Goal: Transaction & Acquisition: Purchase product/service

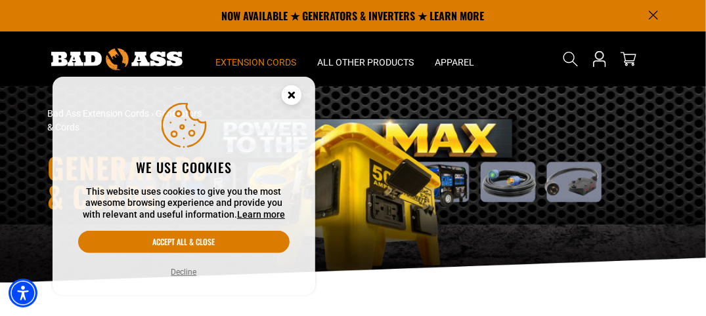
click at [179, 270] on button "Decline" at bounding box center [183, 272] width 33 height 13
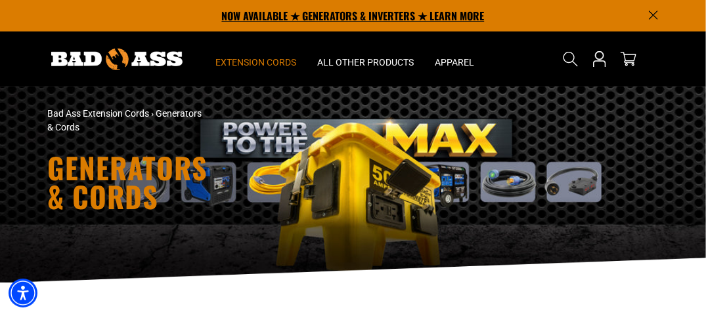
click at [389, 18] on p "NOW AVAILABLE ★ GENERATORS & INVERTERS ★ LEARN MORE" at bounding box center [353, 16] width 610 height 32
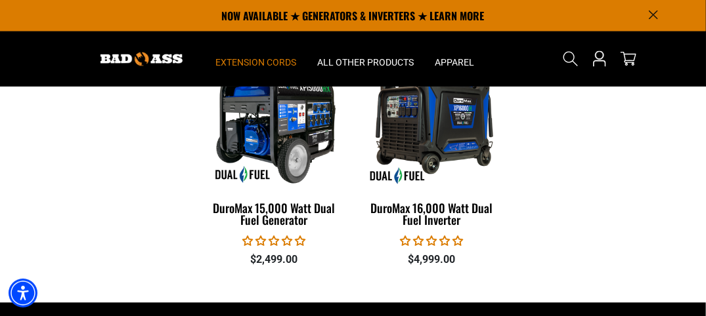
scroll to position [2232, 0]
